Goal: Information Seeking & Learning: Learn about a topic

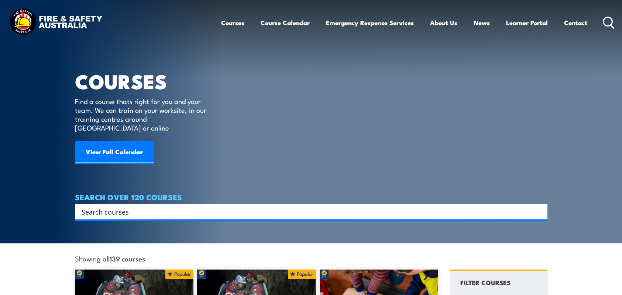
click at [279, 206] on input "Search input" at bounding box center [306, 211] width 449 height 11
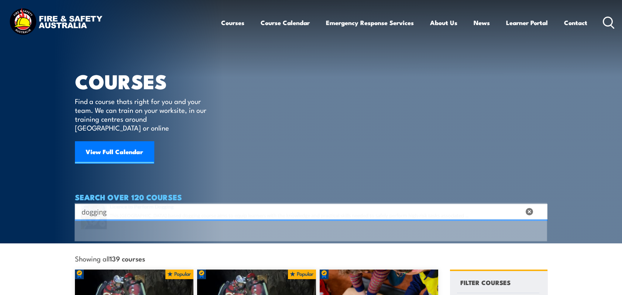
type input "dogging"
click at [191, 229] on span at bounding box center [311, 234] width 468 height 35
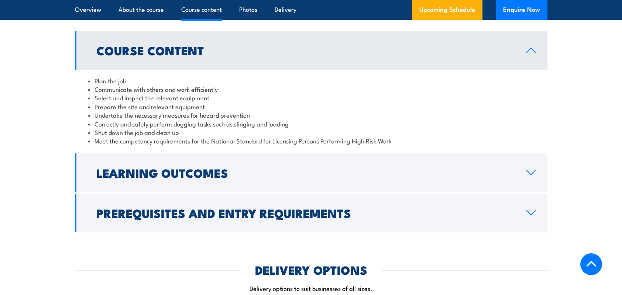
scroll to position [590, 0]
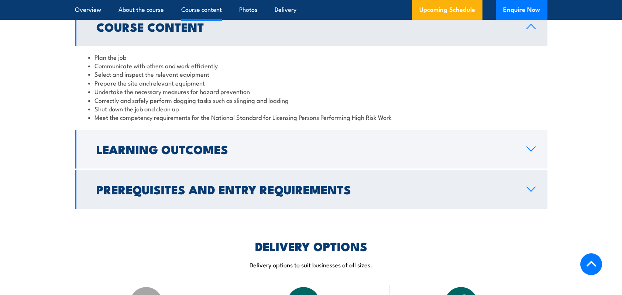
click at [251, 186] on link "Prerequisites and Entry Requirements" at bounding box center [311, 189] width 472 height 39
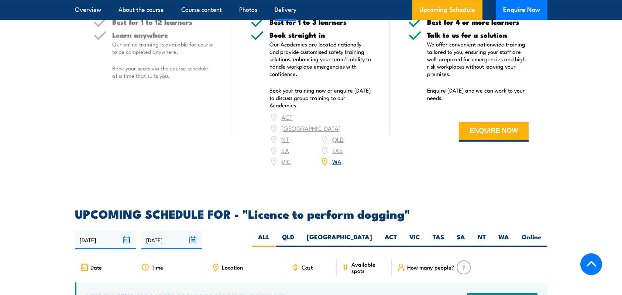
scroll to position [1033, 0]
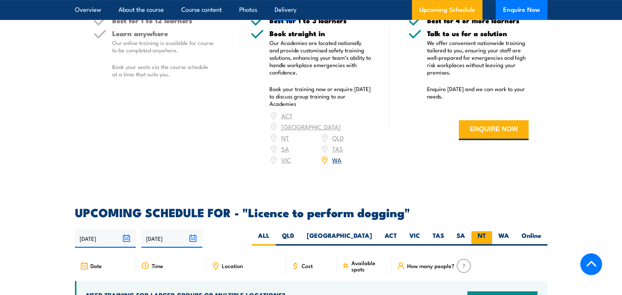
click at [474, 237] on label "NT" at bounding box center [481, 238] width 21 height 14
click at [486, 236] on input "NT" at bounding box center [488, 233] width 5 height 5
radio input "true"
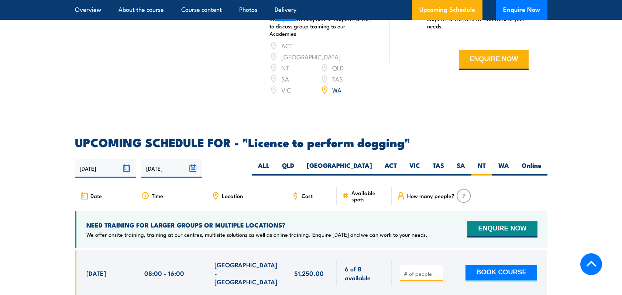
scroll to position [1107, 0]
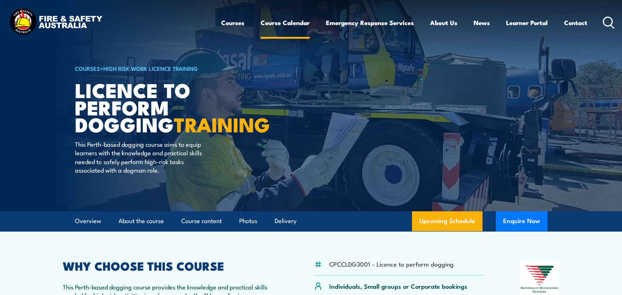
click at [286, 23] on link "Course Calendar" at bounding box center [285, 23] width 49 height 20
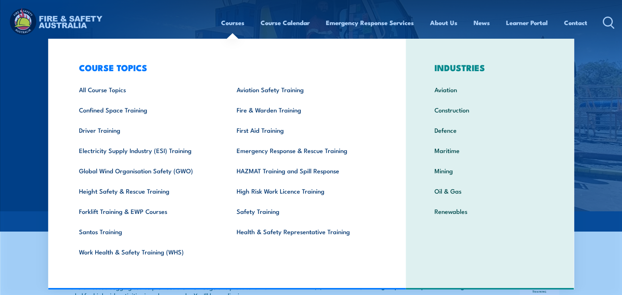
click at [238, 23] on link "Courses" at bounding box center [232, 23] width 23 height 20
click at [238, 20] on link "Courses" at bounding box center [232, 23] width 23 height 20
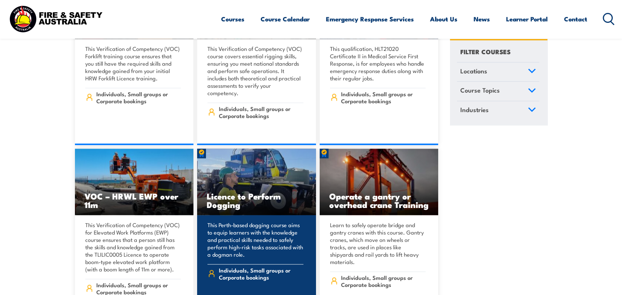
scroll to position [5498, 0]
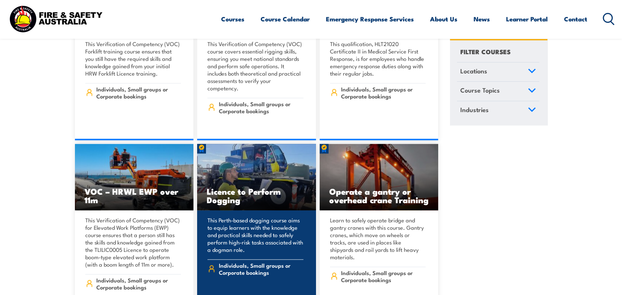
click at [252, 187] on h3 "Licence to Perform Dogging" at bounding box center [257, 195] width 100 height 17
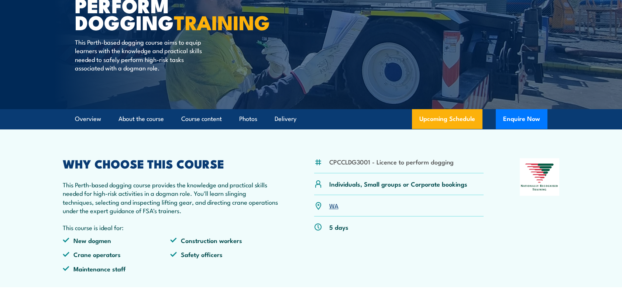
scroll to position [37, 0]
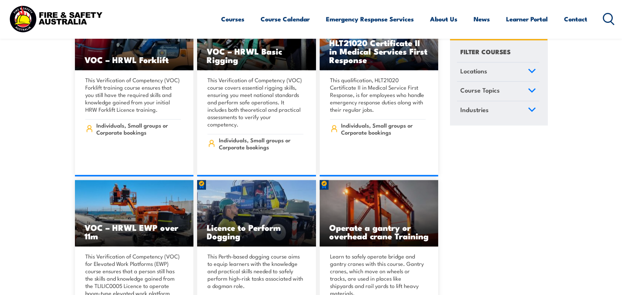
scroll to position [5498, 0]
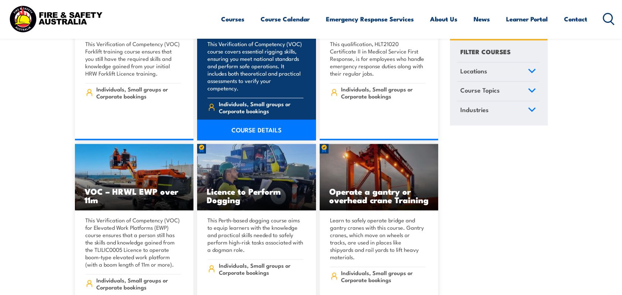
click at [259, 61] on p "This Verification of Competency (VOC) course covers essential rigging skills, e…" at bounding box center [255, 66] width 96 height 52
click at [283, 120] on link "COURSE DETAILS" at bounding box center [256, 130] width 119 height 21
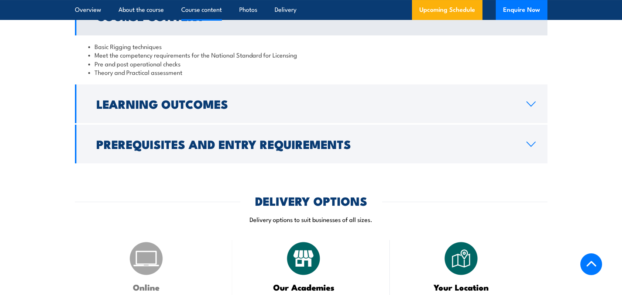
scroll to position [627, 0]
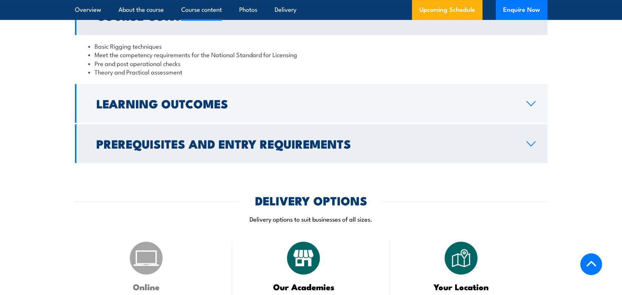
click at [199, 149] on h2 "Prerequisites and Entry Requirements" at bounding box center [305, 143] width 418 height 10
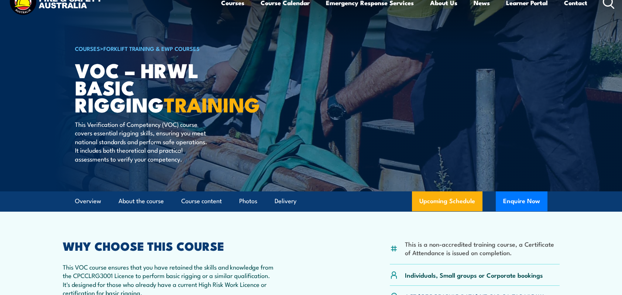
scroll to position [37, 0]
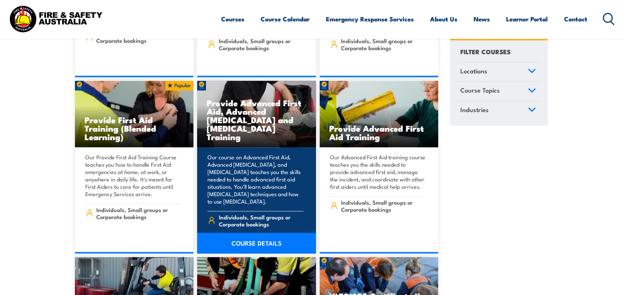
scroll to position [5276, 0]
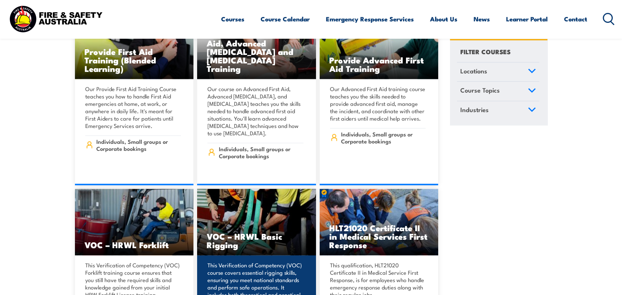
click at [267, 262] on p "This Verification of Competency (VOC) course covers essential rigging skills, e…" at bounding box center [255, 288] width 96 height 52
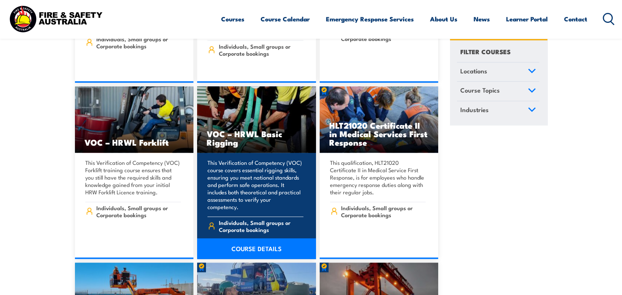
scroll to position [5387, 0]
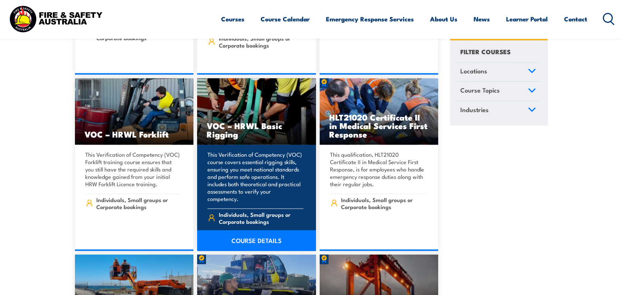
click at [266, 230] on link "COURSE DETAILS" at bounding box center [256, 240] width 119 height 21
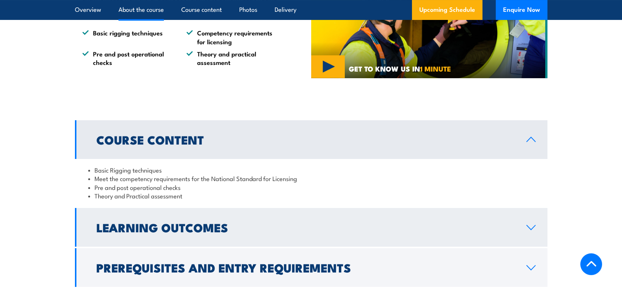
scroll to position [517, 0]
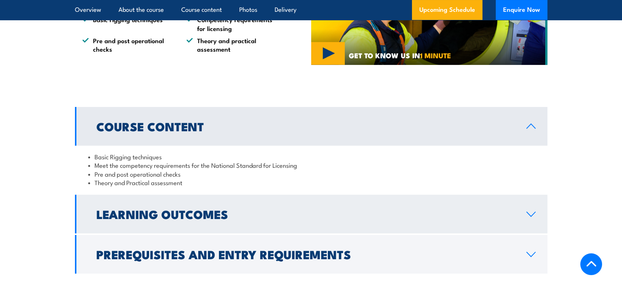
click at [196, 216] on h2 "Learning Outcomes" at bounding box center [305, 214] width 418 height 10
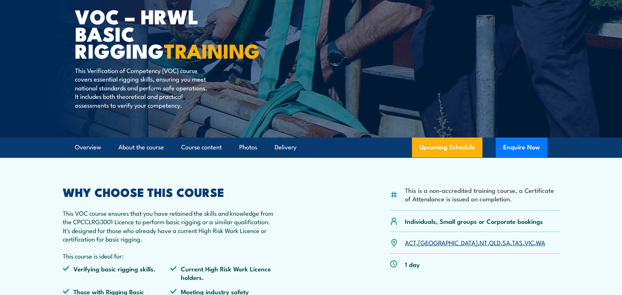
scroll to position [0, 0]
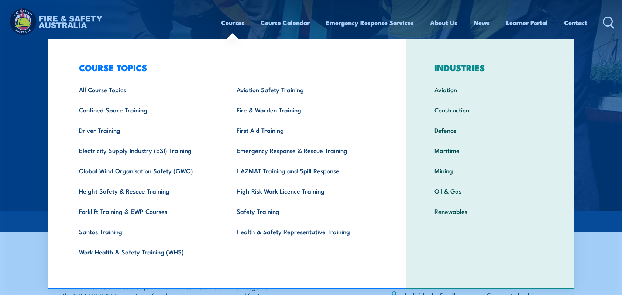
click at [230, 21] on link "Courses" at bounding box center [232, 23] width 23 height 20
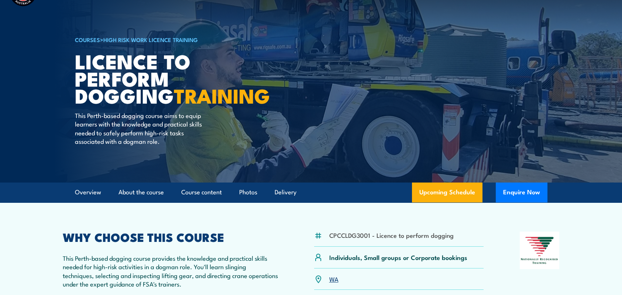
scroll to position [74, 0]
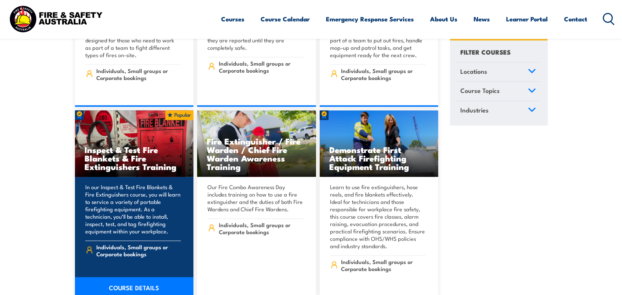
scroll to position [7843, 0]
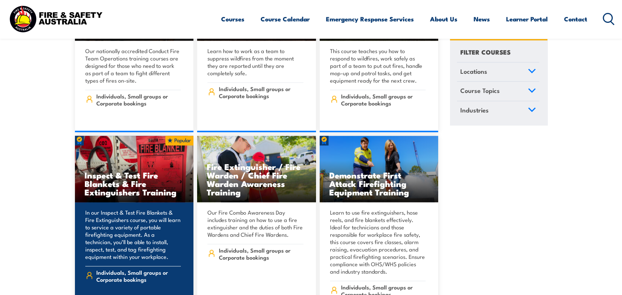
click at [95, 171] on h3 "Inspect & Test Fire Blankets & Fire Extinguishers Training" at bounding box center [134, 183] width 100 height 25
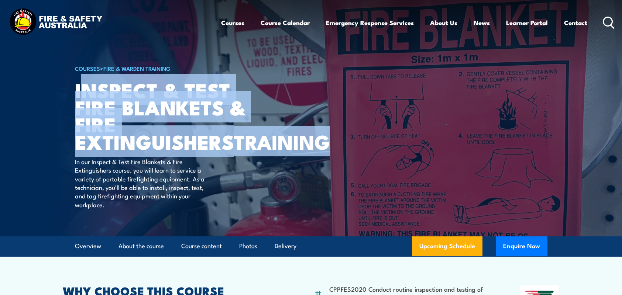
drag, startPoint x: 79, startPoint y: 89, endPoint x: 176, endPoint y: 163, distance: 121.3
click at [176, 150] on h1 "Inspect & Test Fire Blankets & Fire Extinguishers TRAINING" at bounding box center [166, 115] width 182 height 69
copy h1 "nspect & Test Fire Blankets & Fire Extinguishers TRAINING"
